Goal: Task Accomplishment & Management: Manage account settings

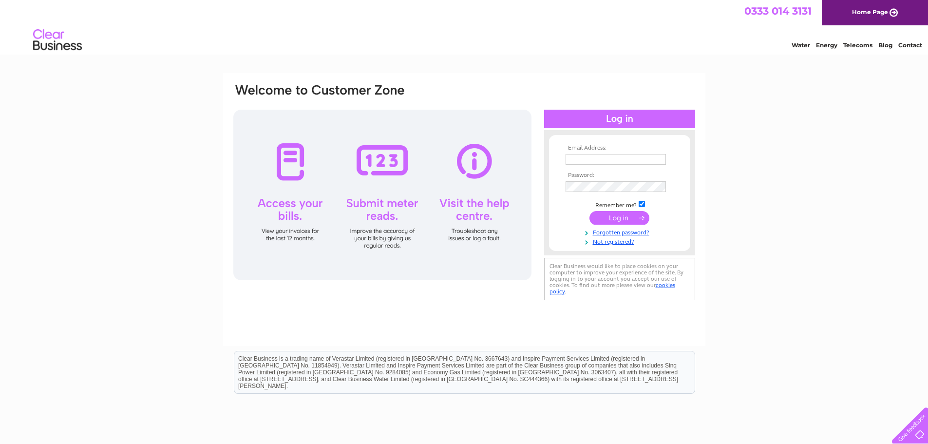
type input "info@bardvets.co.uk"
click at [621, 216] on input "submit" at bounding box center [620, 218] width 60 height 14
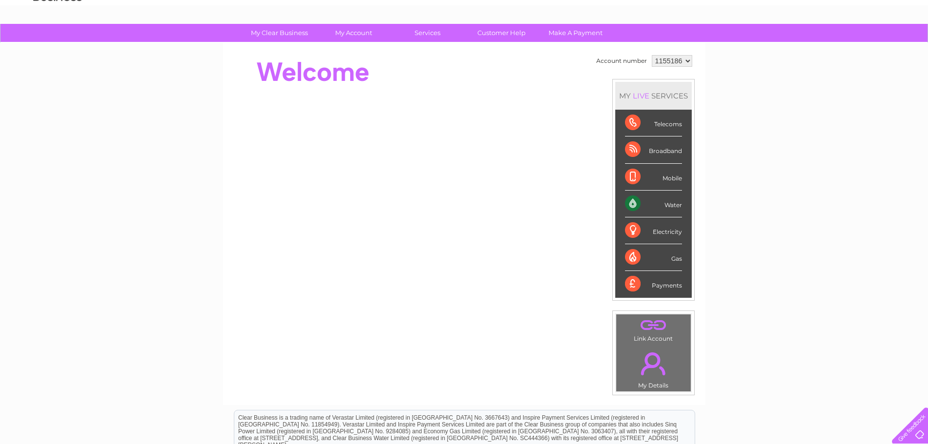
scroll to position [49, 0]
click at [661, 199] on div "Water" at bounding box center [653, 204] width 57 height 27
click at [686, 58] on select "1155186" at bounding box center [672, 62] width 40 height 12
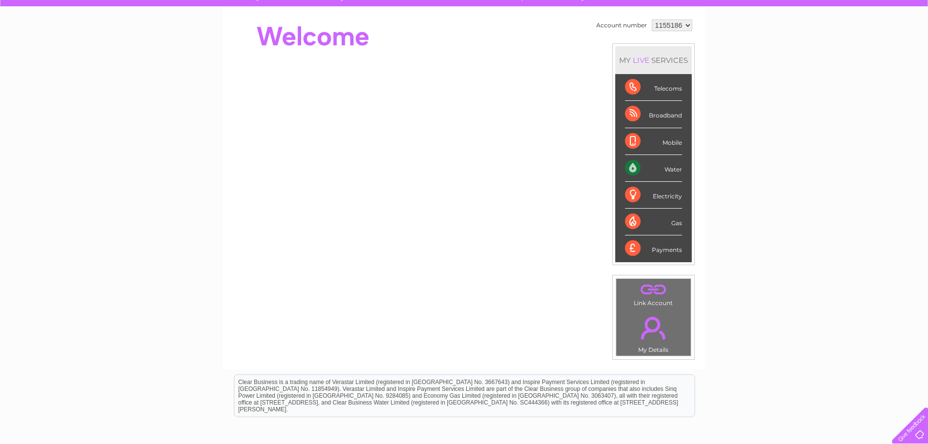
scroll to position [0, 0]
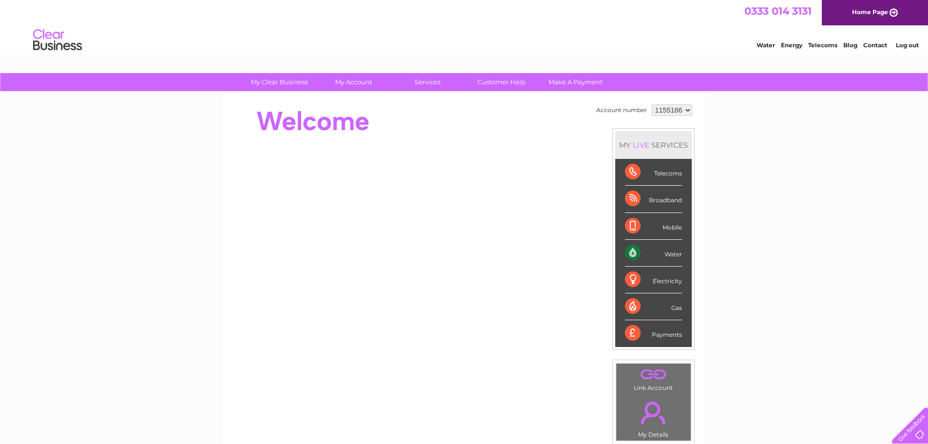
click at [767, 45] on link "Water" at bounding box center [766, 44] width 19 height 7
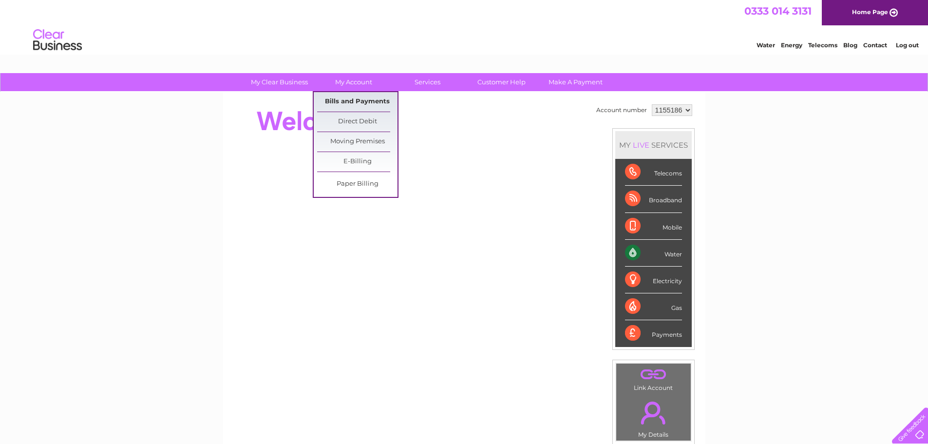
click at [364, 96] on link "Bills and Payments" at bounding box center [357, 101] width 80 height 19
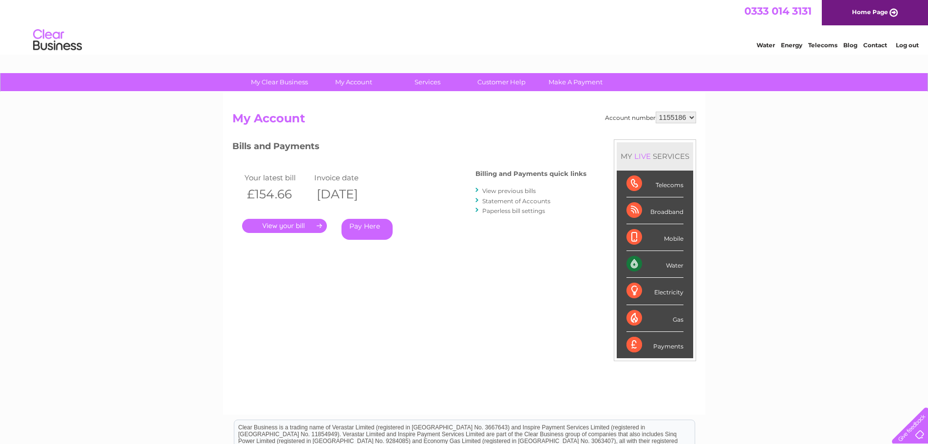
click at [910, 46] on link "Log out" at bounding box center [907, 44] width 23 height 7
